Goal: Manage account settings

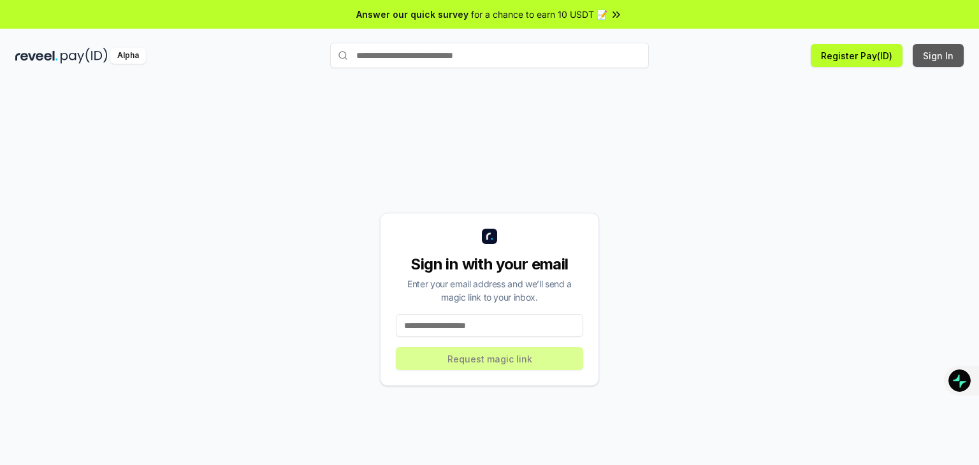
click at [937, 55] on button "Sign In" at bounding box center [938, 55] width 51 height 23
click at [439, 327] on input at bounding box center [489, 325] width 187 height 23
type input "**********"
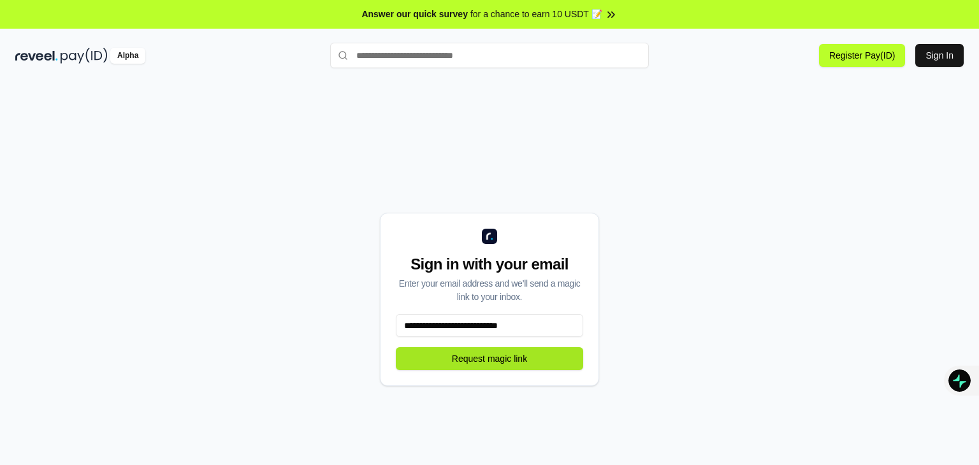
click at [470, 361] on button "Request magic link" at bounding box center [489, 358] width 187 height 23
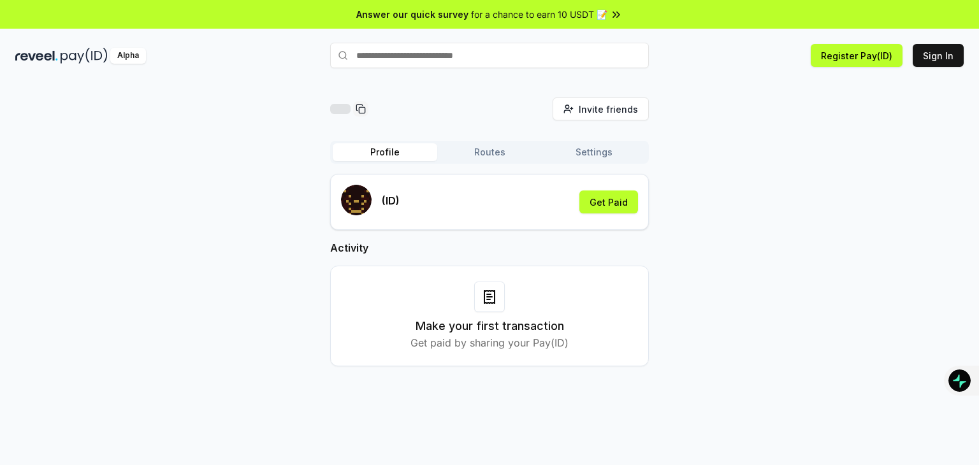
click at [485, 156] on button "Routes" at bounding box center [489, 152] width 105 height 18
click at [383, 144] on button "Profile" at bounding box center [385, 152] width 105 height 18
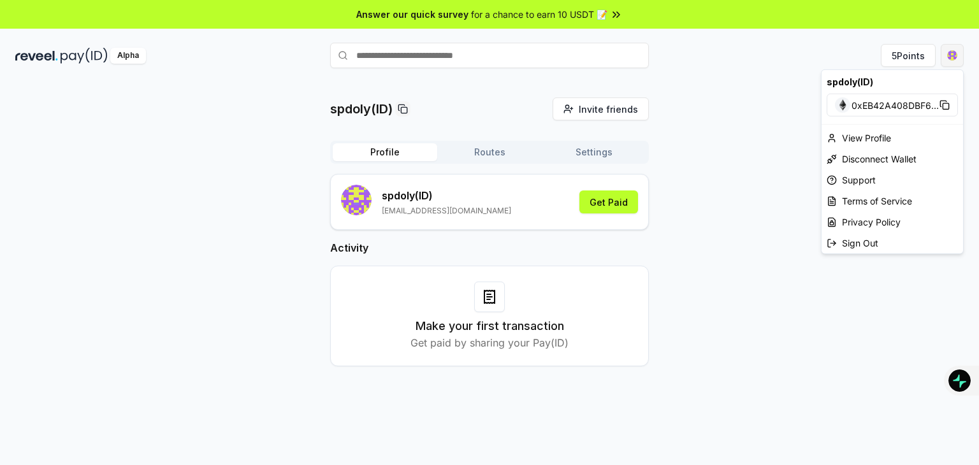
click at [959, 57] on html "Answer our quick survey for a chance to earn 10 USDT 📝 Alpha 5 Points spdoly(ID…" at bounding box center [489, 232] width 979 height 465
click at [860, 138] on div "View Profile" at bounding box center [893, 138] width 142 height 21
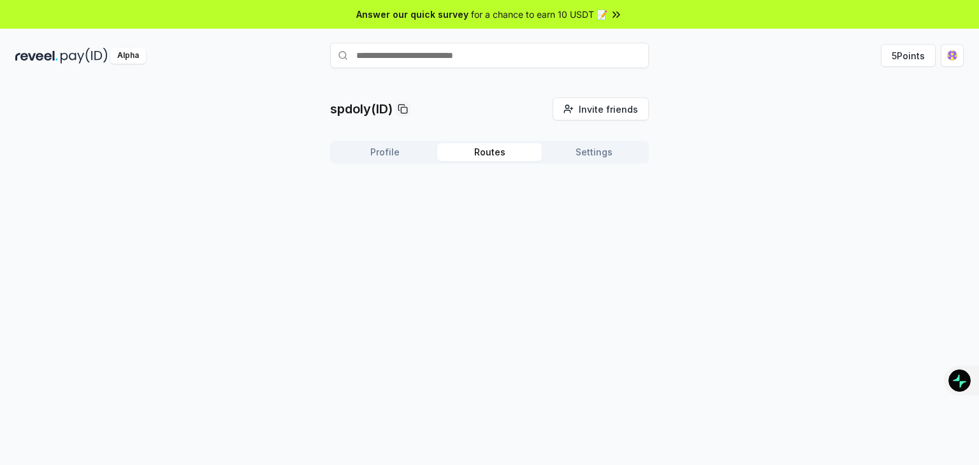
click at [483, 147] on button "Routes" at bounding box center [489, 152] width 105 height 18
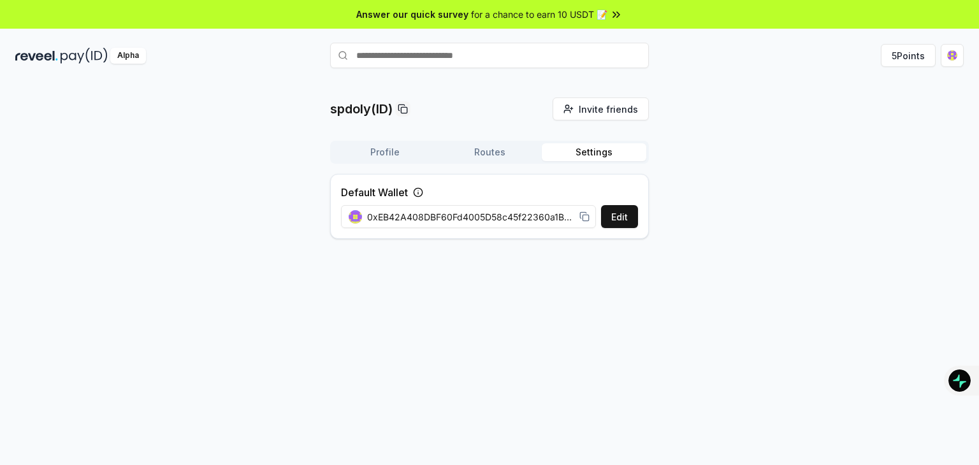
click at [587, 151] on button "Settings" at bounding box center [594, 152] width 105 height 18
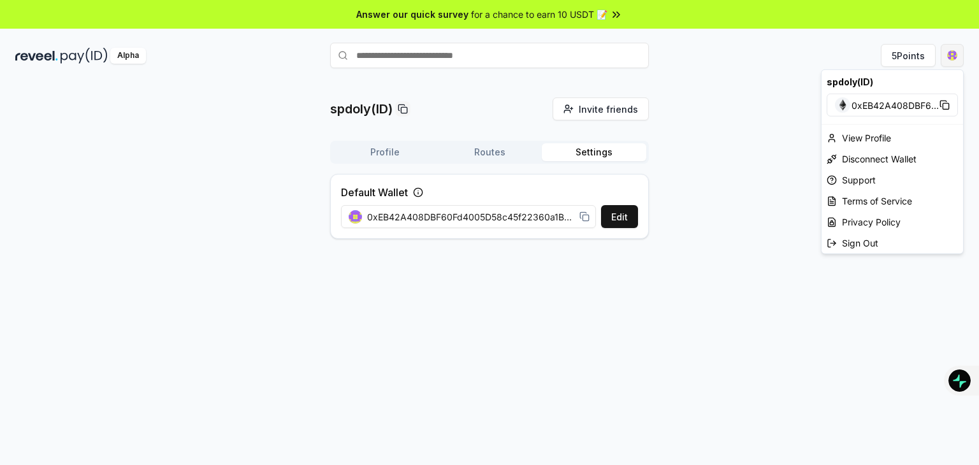
click at [948, 52] on html "Answer our quick survey for a chance to earn 10 USDT 📝 Alpha 5 Points spdoly(ID…" at bounding box center [489, 232] width 979 height 465
click at [400, 151] on html "Answer our quick survey for a chance to earn 10 USDT 📝 Alpha 5 Points spdoly(ID…" at bounding box center [489, 232] width 979 height 465
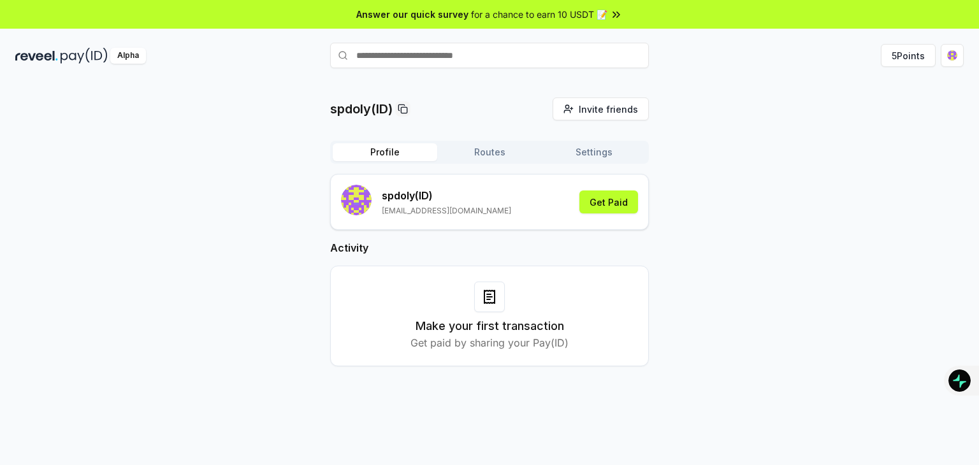
click at [400, 151] on button "Profile" at bounding box center [385, 152] width 105 height 18
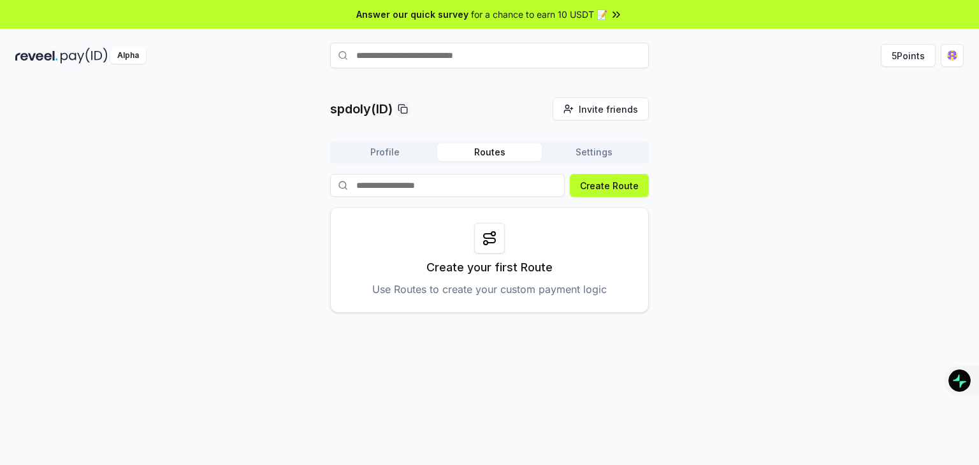
click at [495, 151] on button "Routes" at bounding box center [489, 152] width 105 height 18
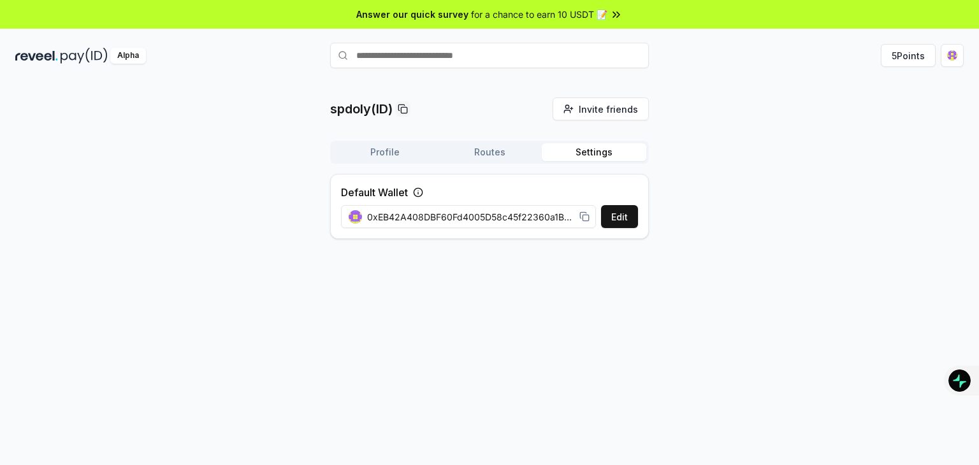
click at [599, 144] on button "Settings" at bounding box center [594, 152] width 105 height 18
click at [620, 218] on button "Edit" at bounding box center [619, 216] width 37 height 23
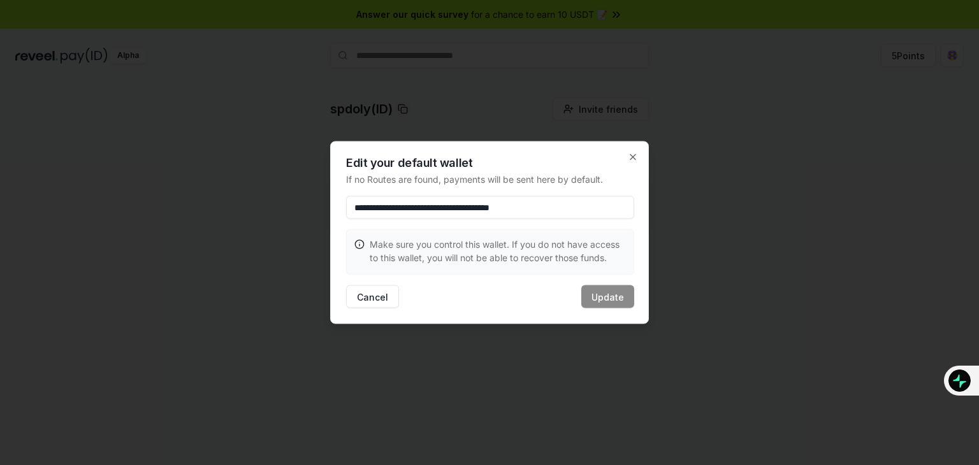
click at [606, 201] on input "**********" at bounding box center [490, 207] width 288 height 23
click at [636, 155] on icon "button" at bounding box center [633, 157] width 10 height 10
